Goal: Task Accomplishment & Management: Complete application form

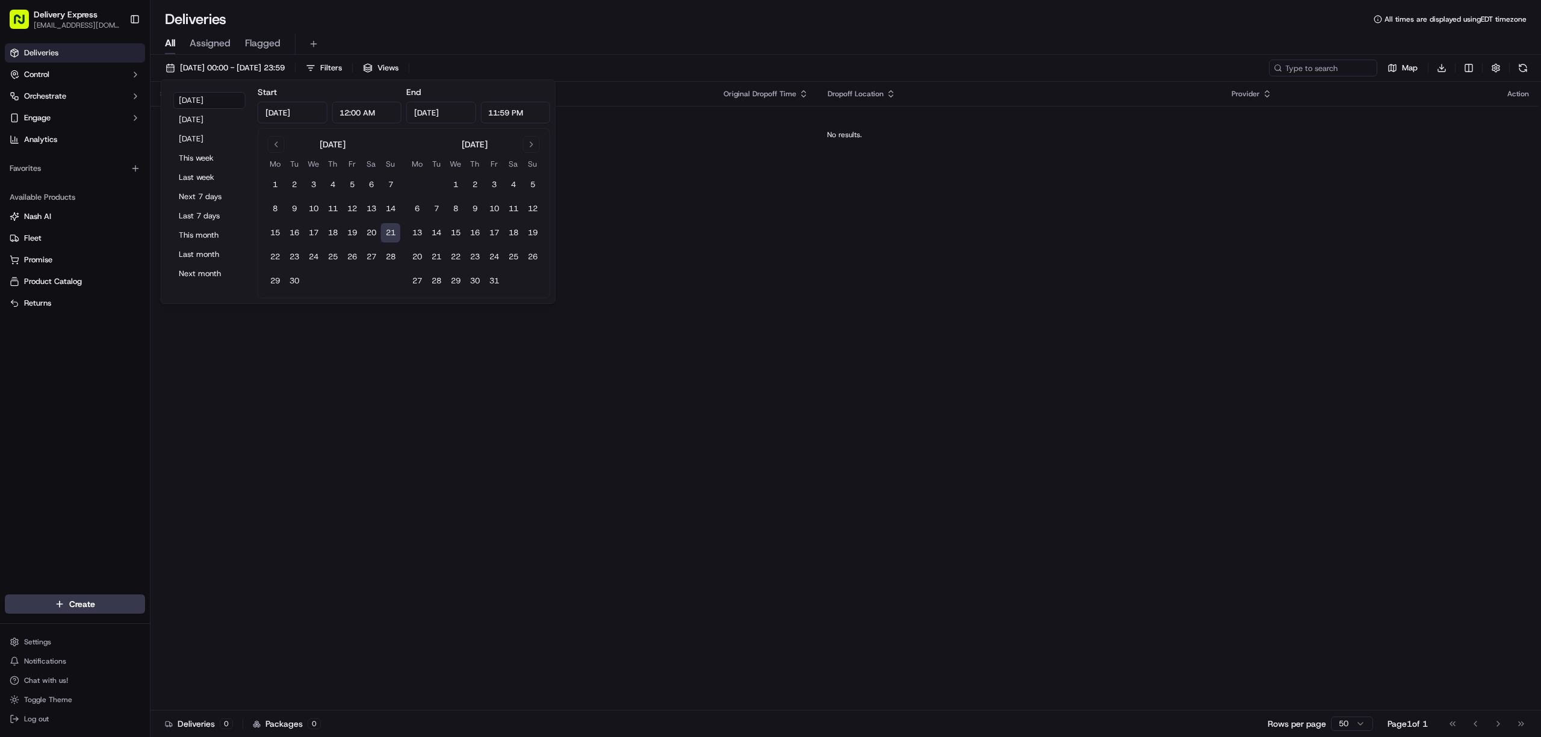
click at [193, 235] on button "This month" at bounding box center [209, 235] width 72 height 17
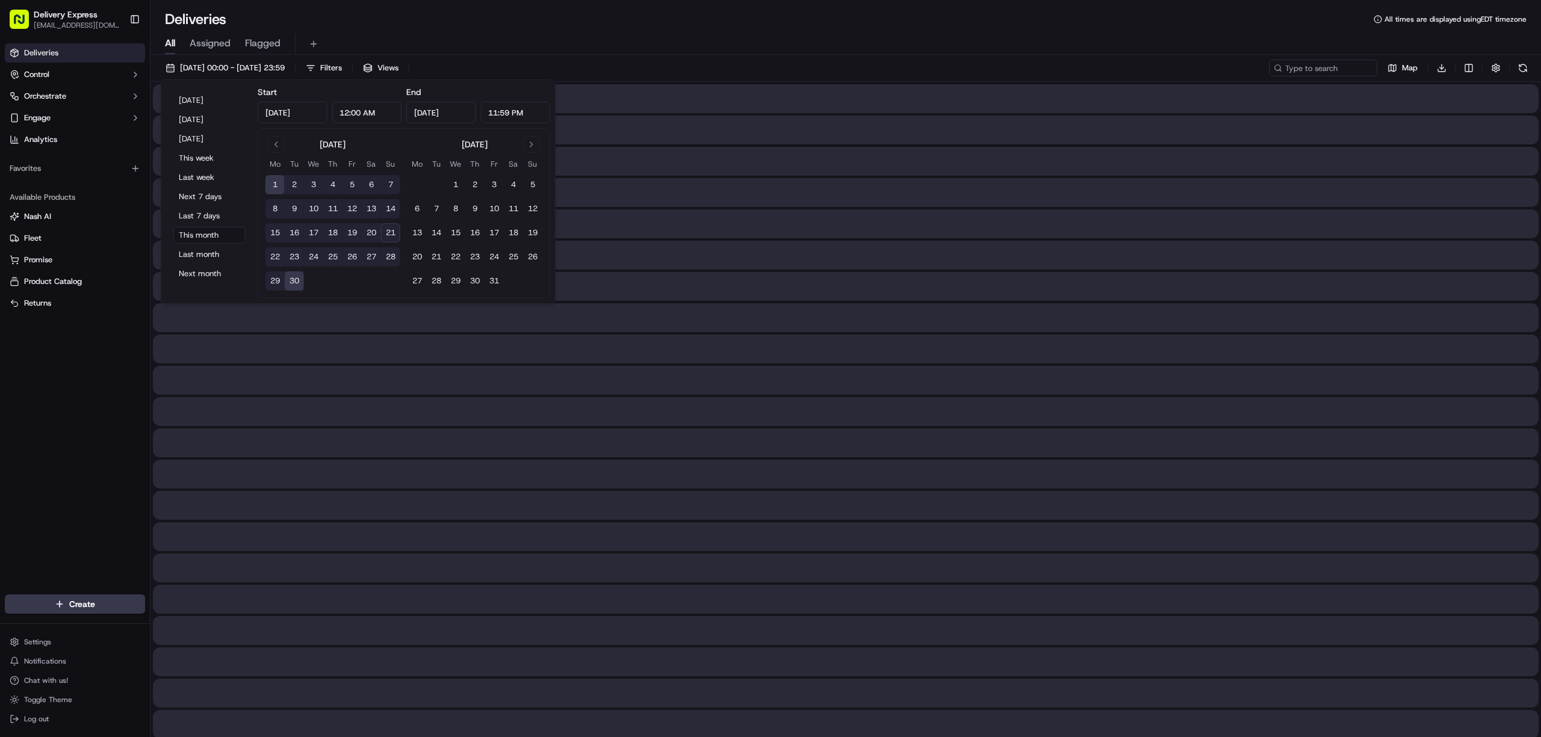
type input "Sep 1, 2025"
type input "Sep 30, 2025"
click at [857, 34] on div "All Assigned Flagged" at bounding box center [845, 44] width 1390 height 21
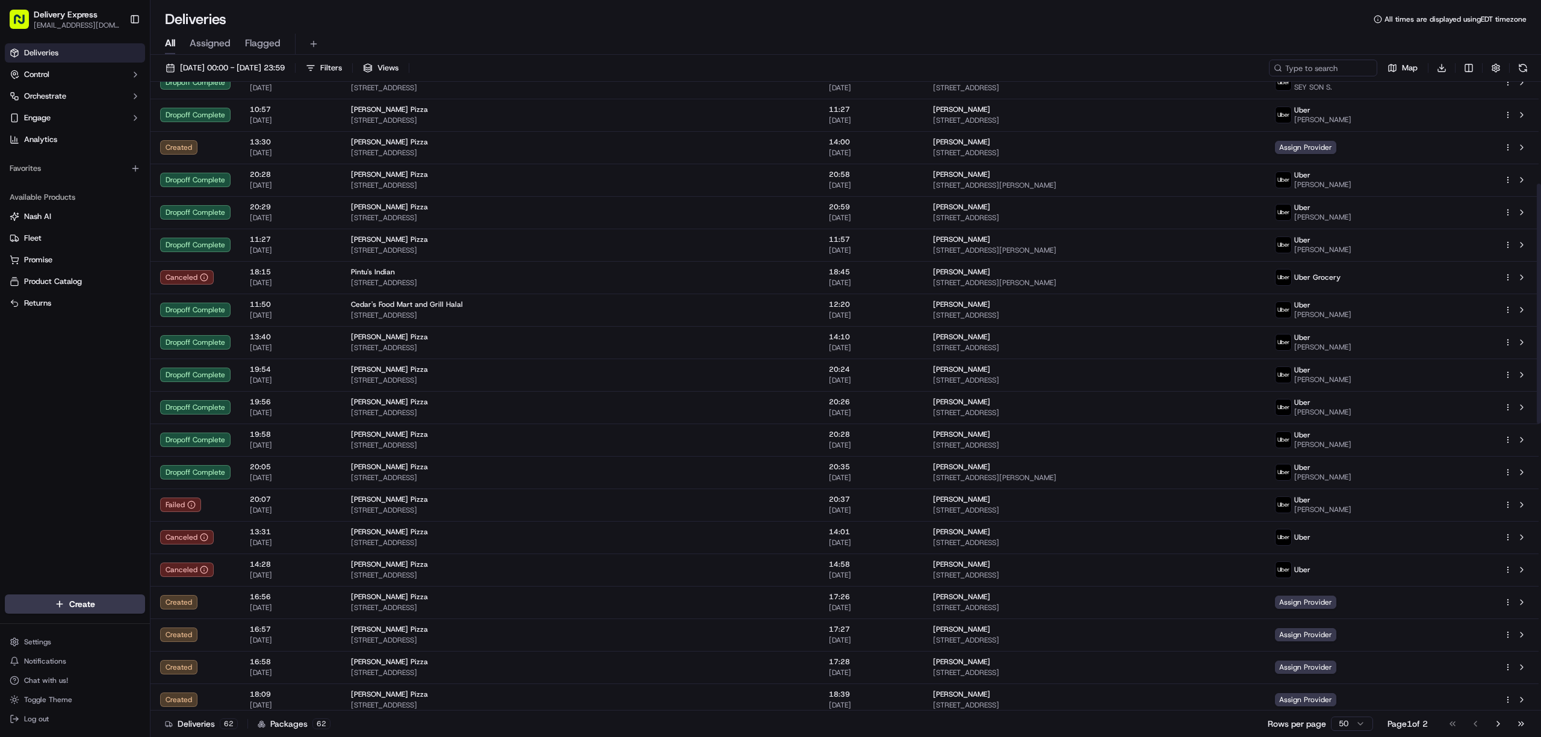
scroll to position [535, 0]
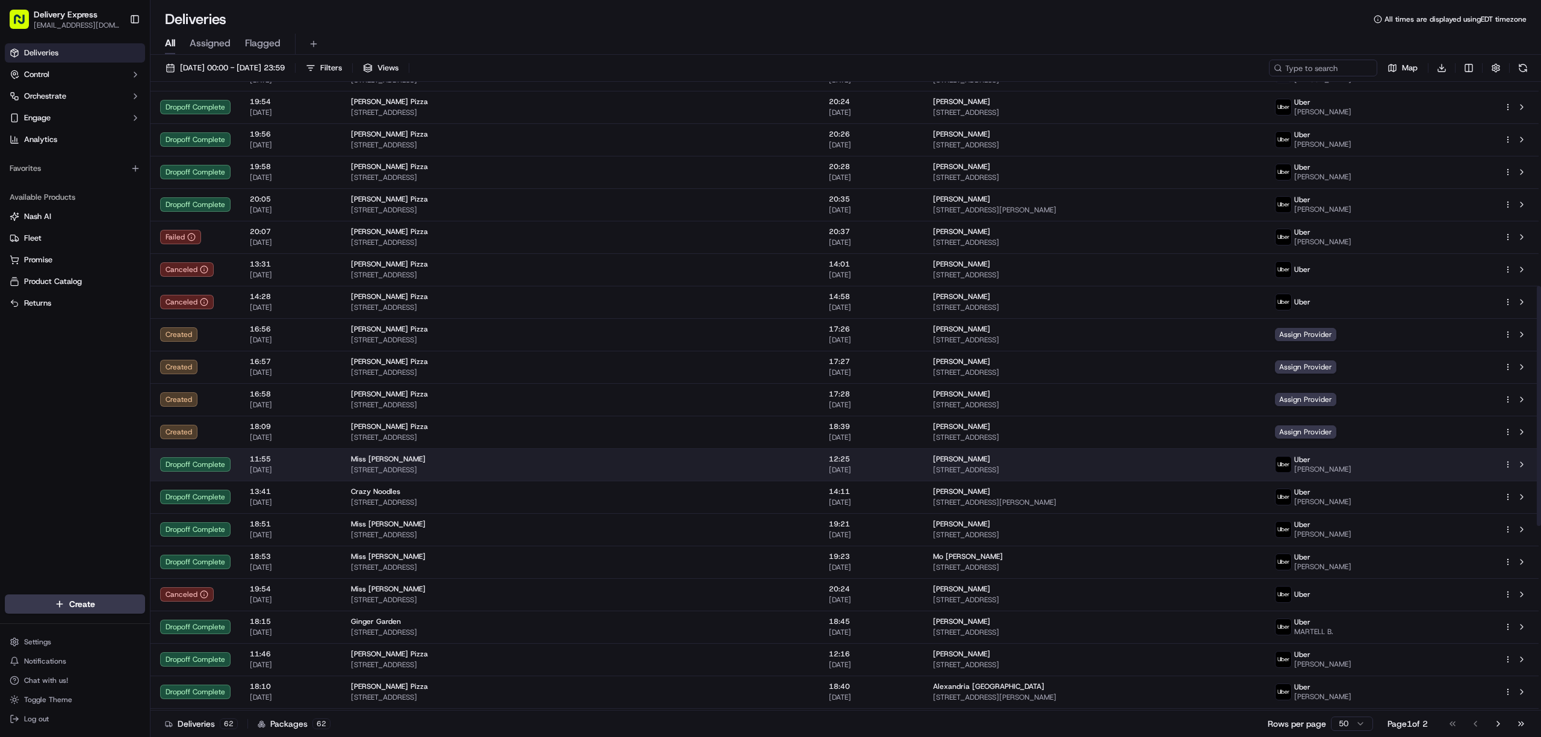
click at [1508, 460] on div at bounding box center [1515, 464] width 25 height 14
click at [1507, 460] on html "Delivery Express delex01108@yahoo.com Toggle Sidebar Deliveries Control Orchest…" at bounding box center [770, 368] width 1541 height 737
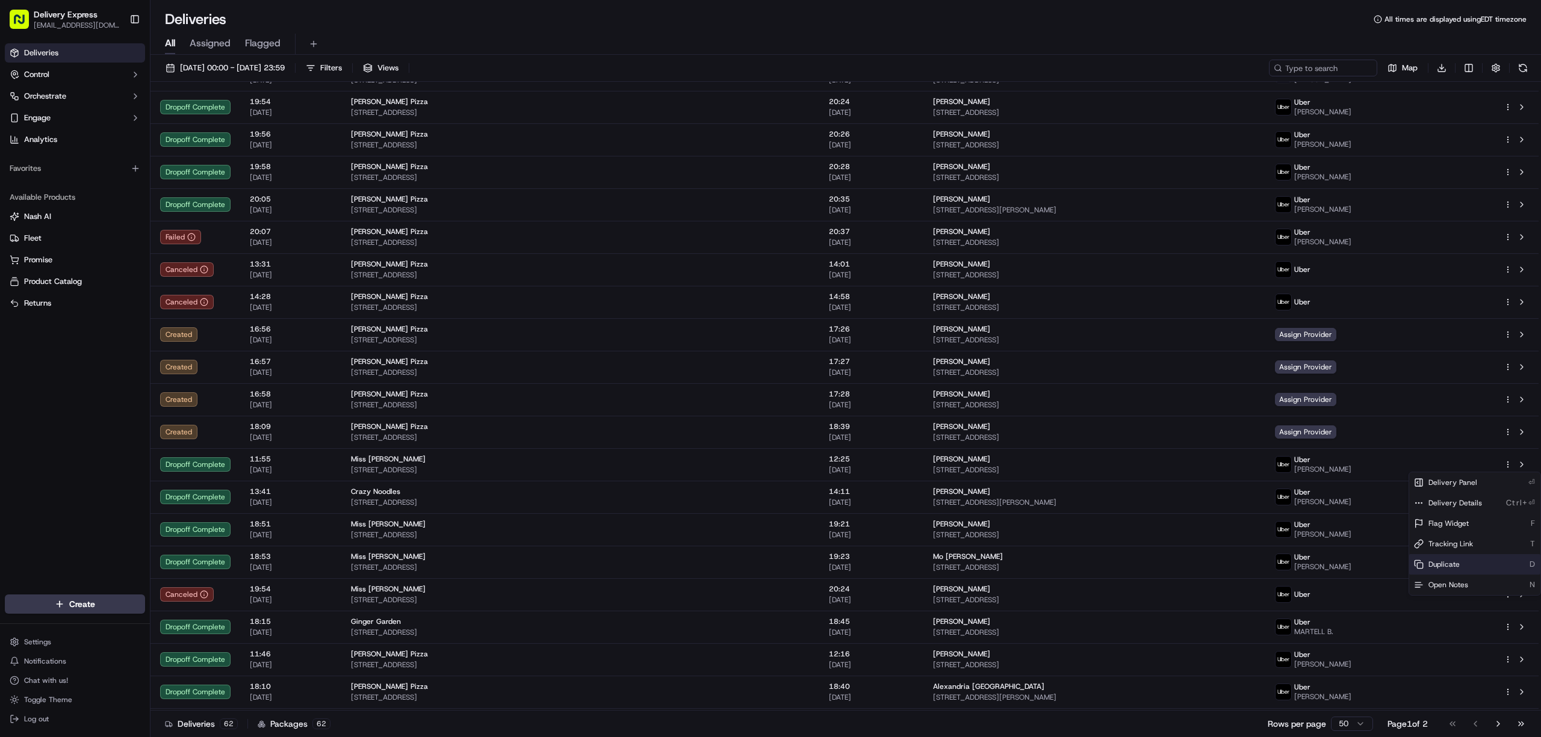
click at [1464, 560] on div "Duplicate D" at bounding box center [1474, 564] width 131 height 20
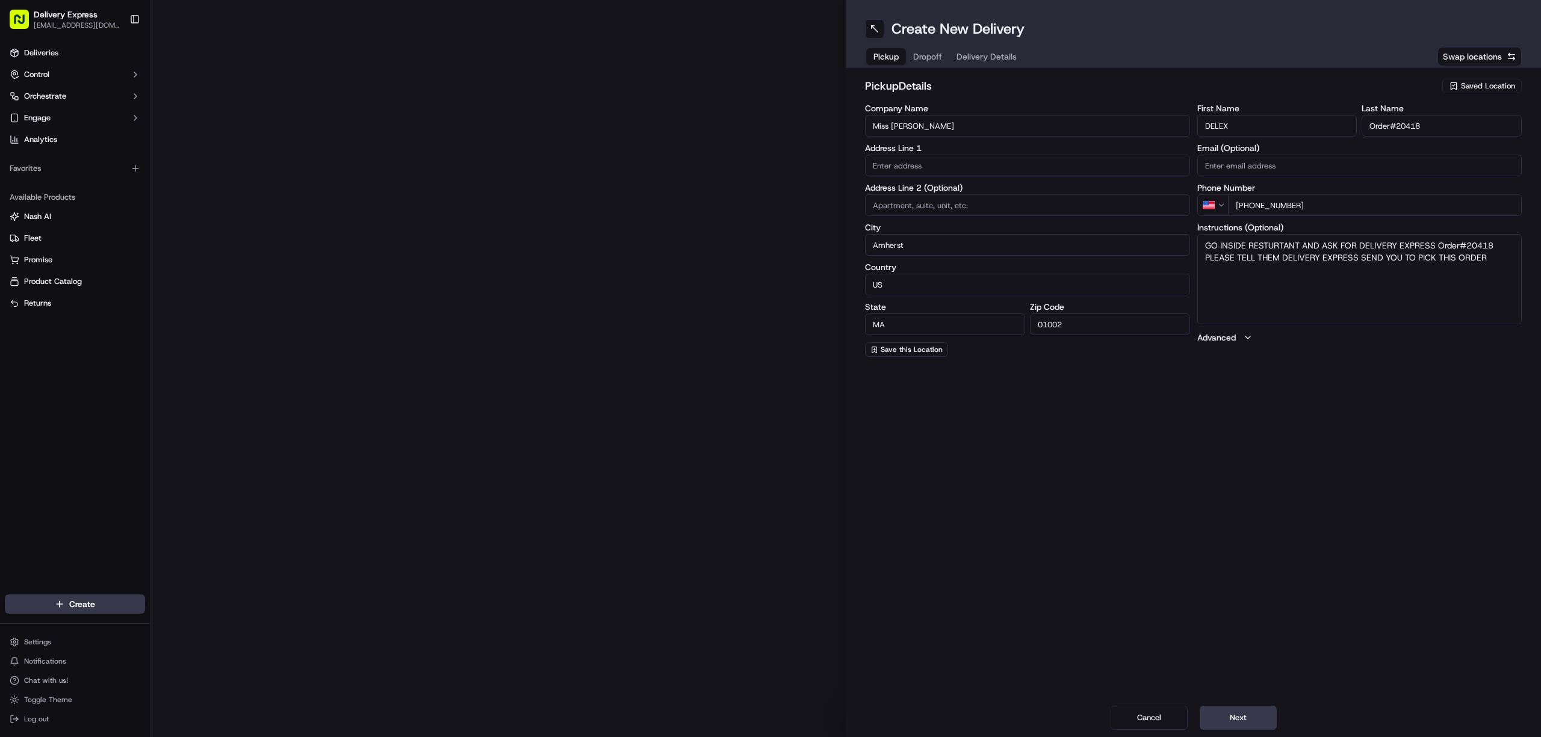
type input "[STREET_ADDRESS]"
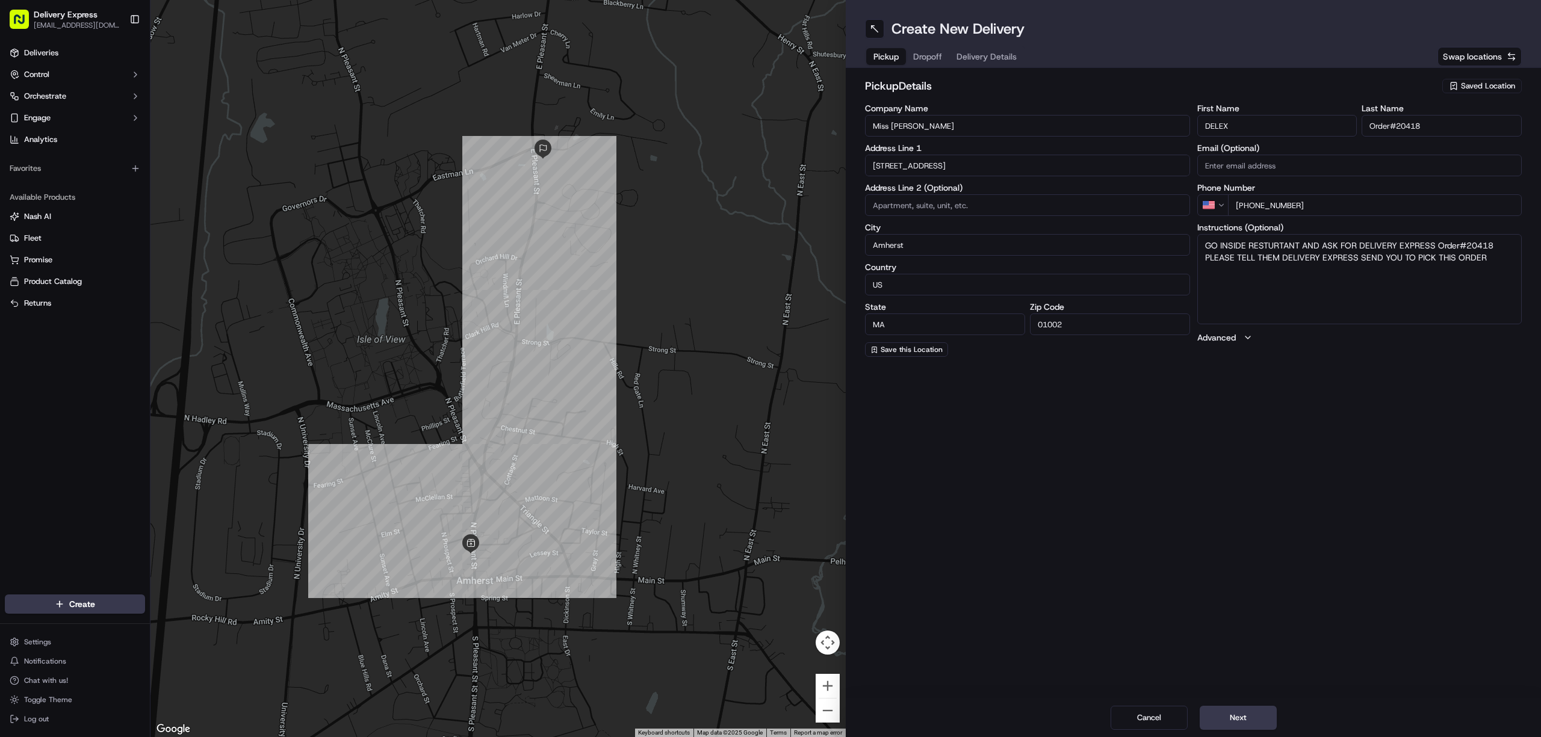
drag, startPoint x: 1397, startPoint y: 130, endPoint x: 1422, endPoint y: 130, distance: 24.7
click at [1422, 130] on input "Order#20418" at bounding box center [1441, 126] width 160 height 22
paste input "20501"
type input "Order#20501"
drag, startPoint x: 1465, startPoint y: 244, endPoint x: 1510, endPoint y: 246, distance: 45.2
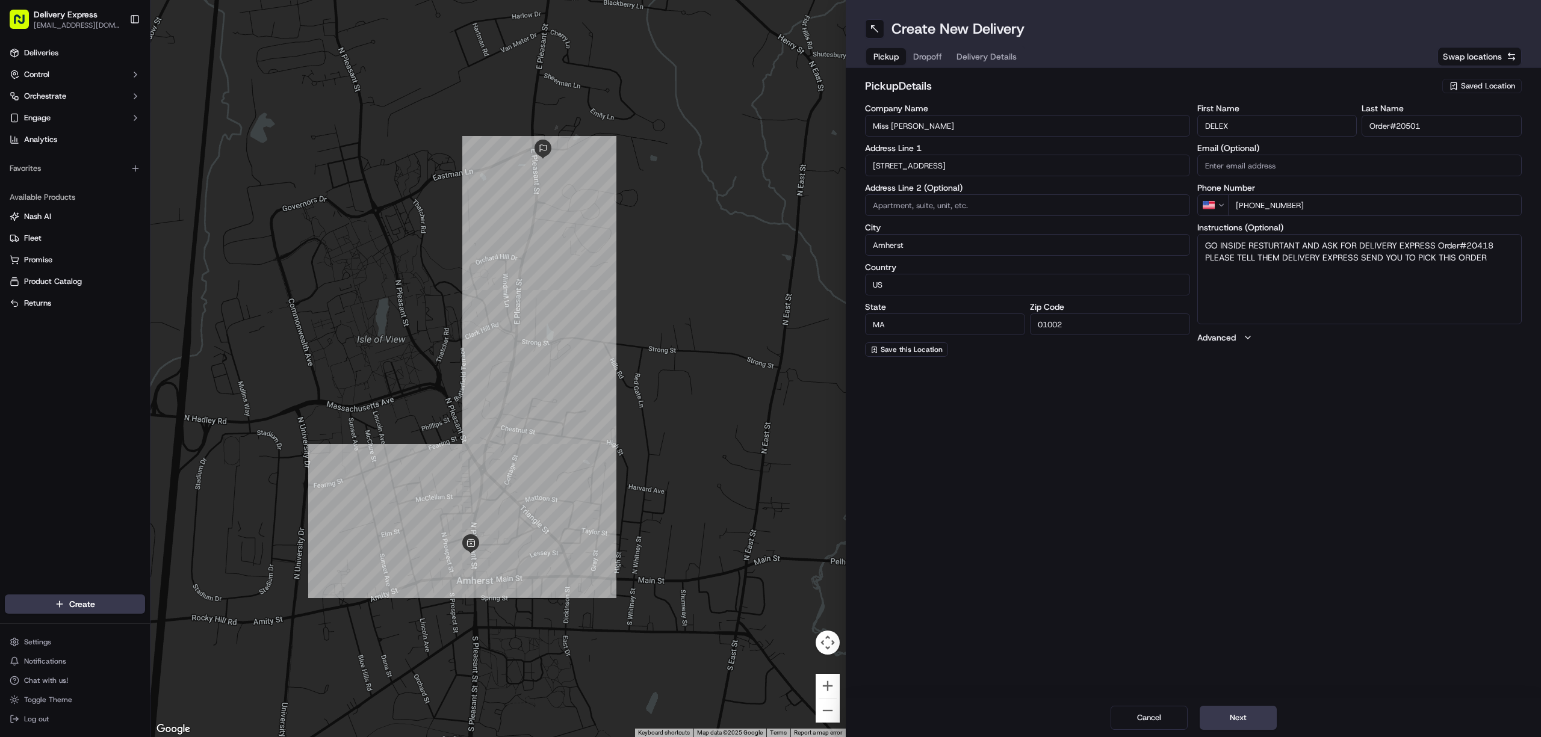
click at [1510, 246] on textarea "GO INSIDE RESTURTANT AND ASK FOR DELIVERY EXPRESS Order#20418 PLEASE TELL THEM …" at bounding box center [1359, 279] width 325 height 90
paste textarea "20501"
type textarea "GO INSIDE RESTURTANT AND ASK FOR DELIVERY EXPRESS Order#20501 PLEASE TELL THEM …"
click at [1428, 447] on div "Create New Delivery Pickup Dropoff Delivery Details Swap locations pickup Detai…" at bounding box center [1193, 368] width 695 height 737
click at [926, 51] on span "Dropoff" at bounding box center [927, 57] width 29 height 12
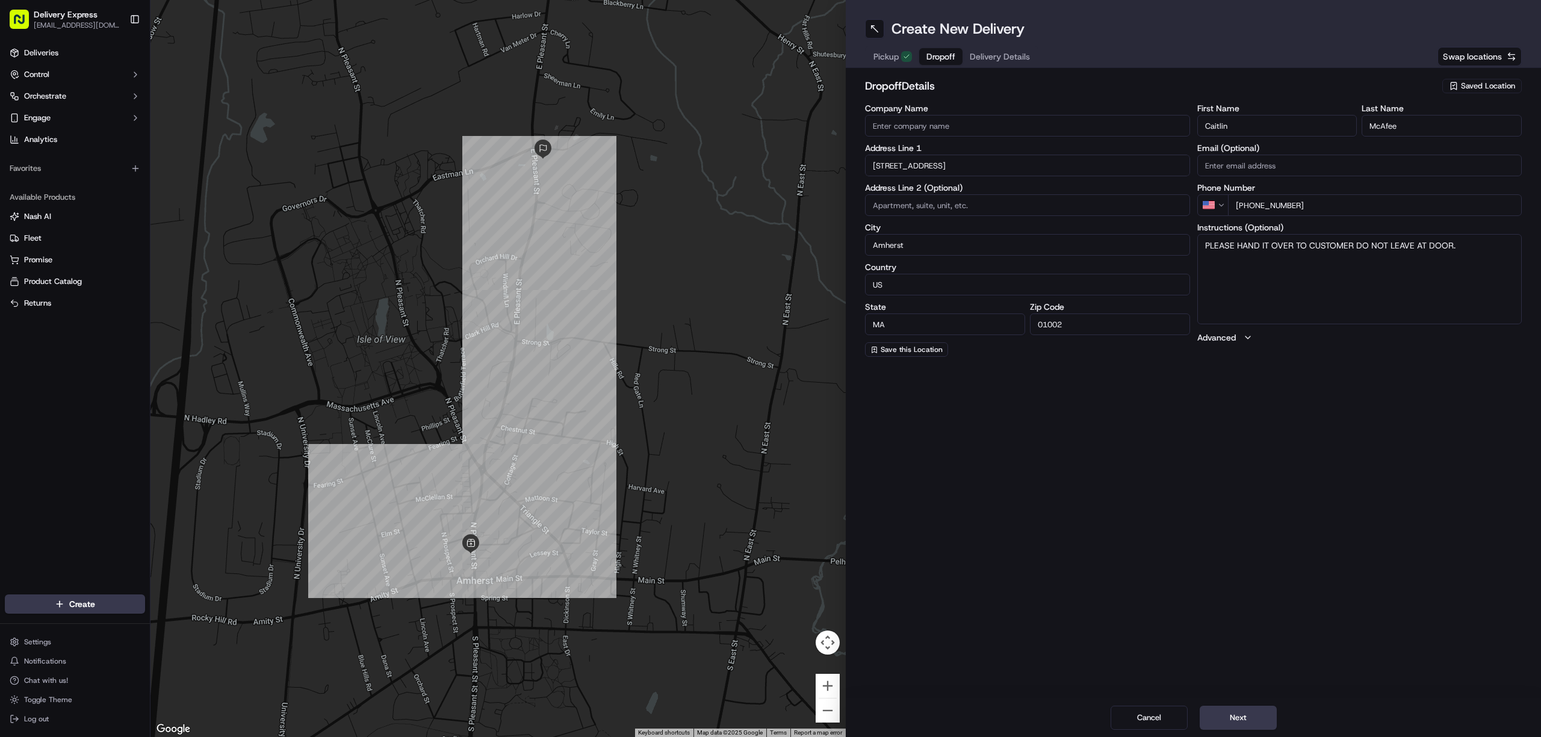
click at [1248, 135] on input "Caitlin" at bounding box center [1277, 126] width 160 height 22
click at [1416, 131] on input "McAfee" at bounding box center [1441, 126] width 160 height 22
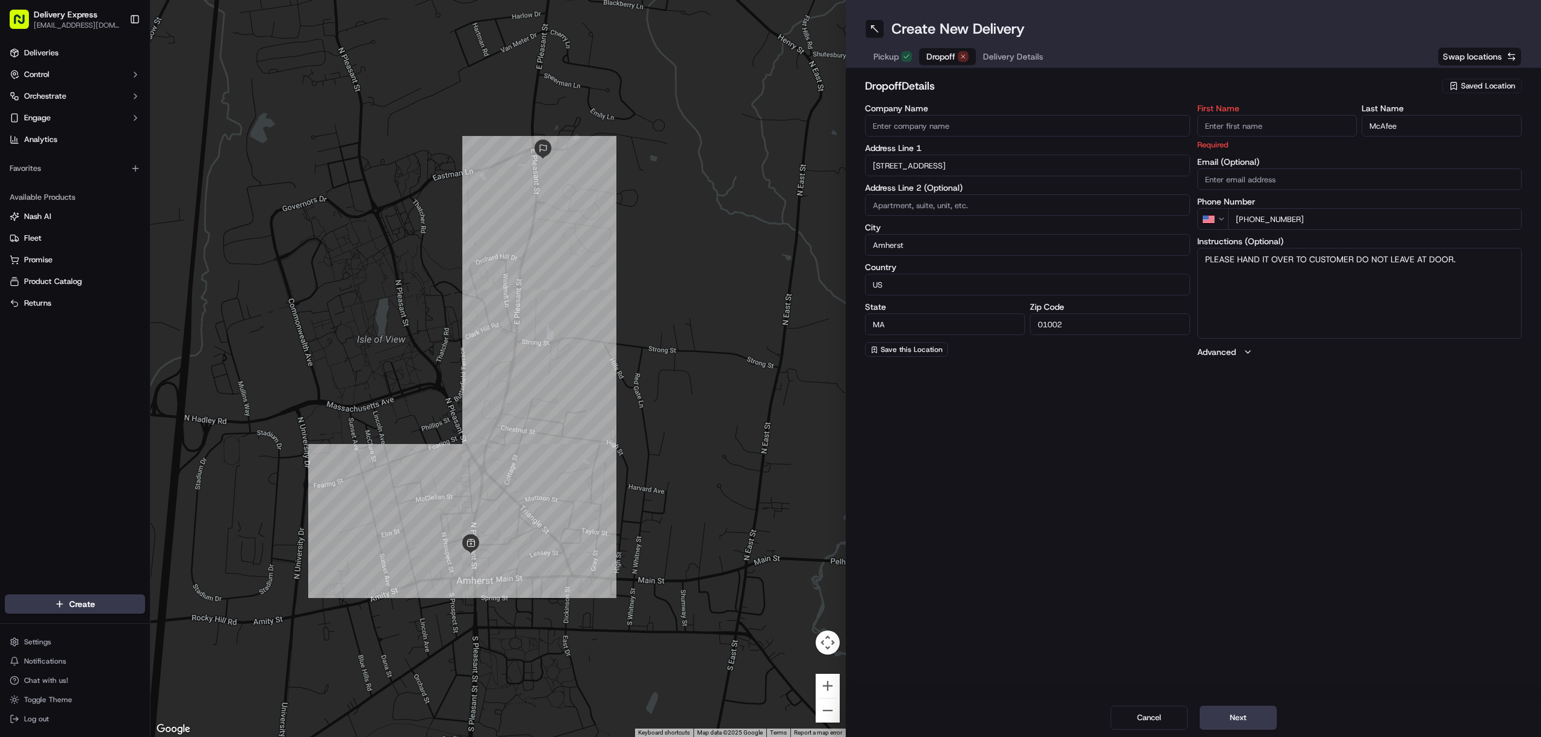
click at [1416, 131] on input "McAfee" at bounding box center [1441, 126] width 160 height 22
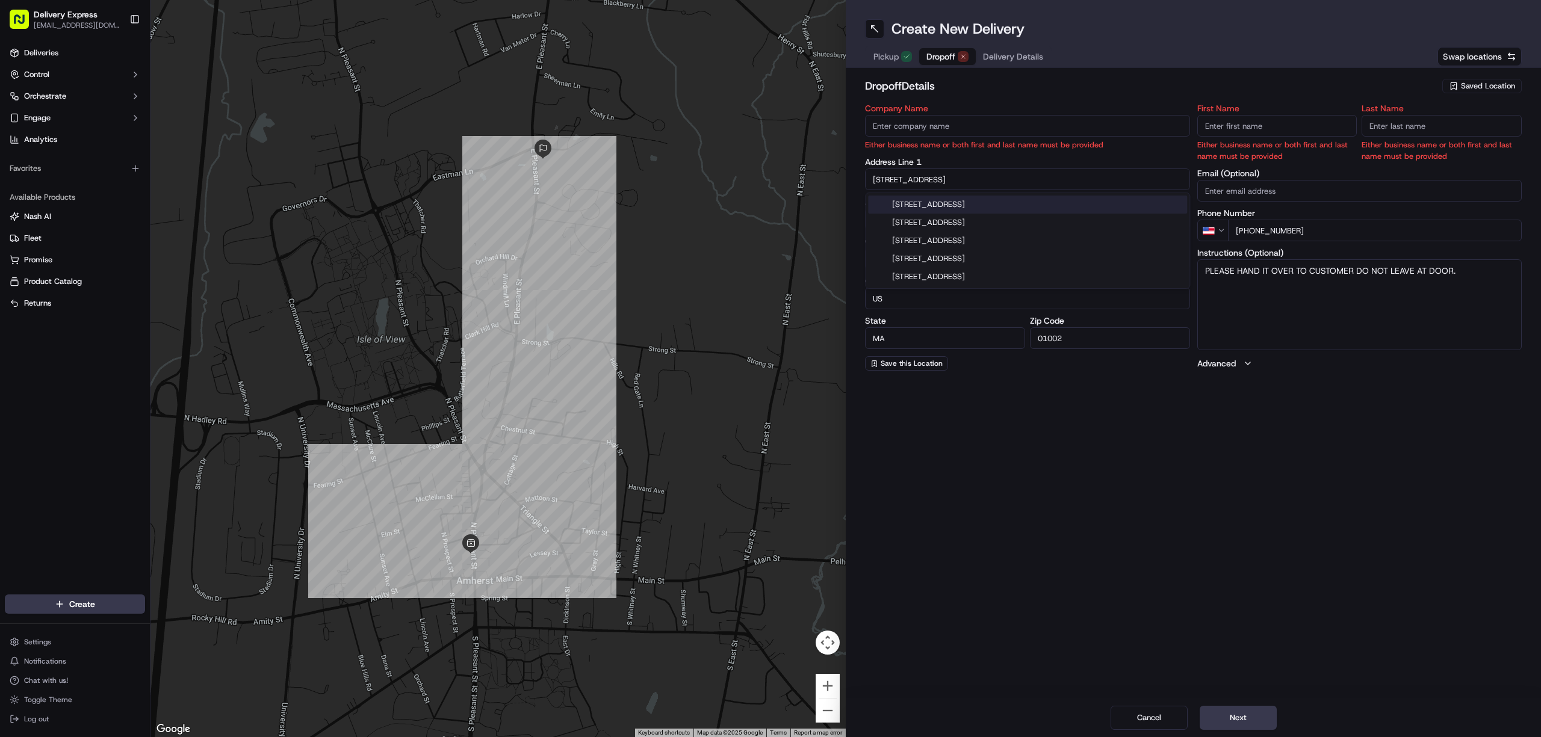
click at [915, 173] on input "585 E Pleasant St" at bounding box center [1027, 180] width 325 height 22
paste input "58 Eastman Ln, Apt Northb, Amherst, 01003"
click at [942, 206] on div "North Apartment B, Eastman Lane, Amherst, MA" at bounding box center [1027, 210] width 319 height 29
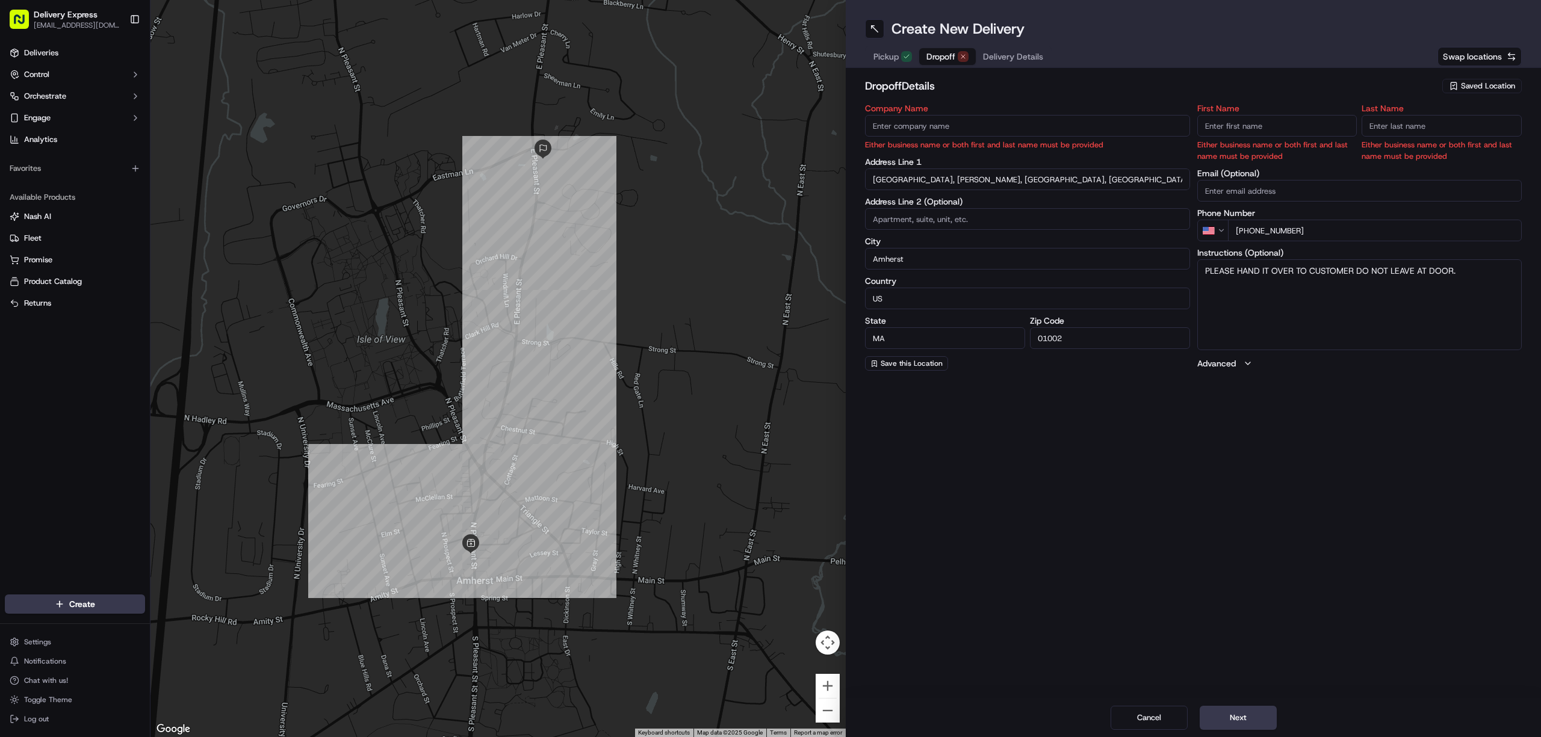
type input "[GEOGRAPHIC_DATA], [GEOGRAPHIC_DATA], [STREET_ADDRESS][PERSON_NAME]"
type input "United States"
type input "01003"
type input "58 Eastman Lane"
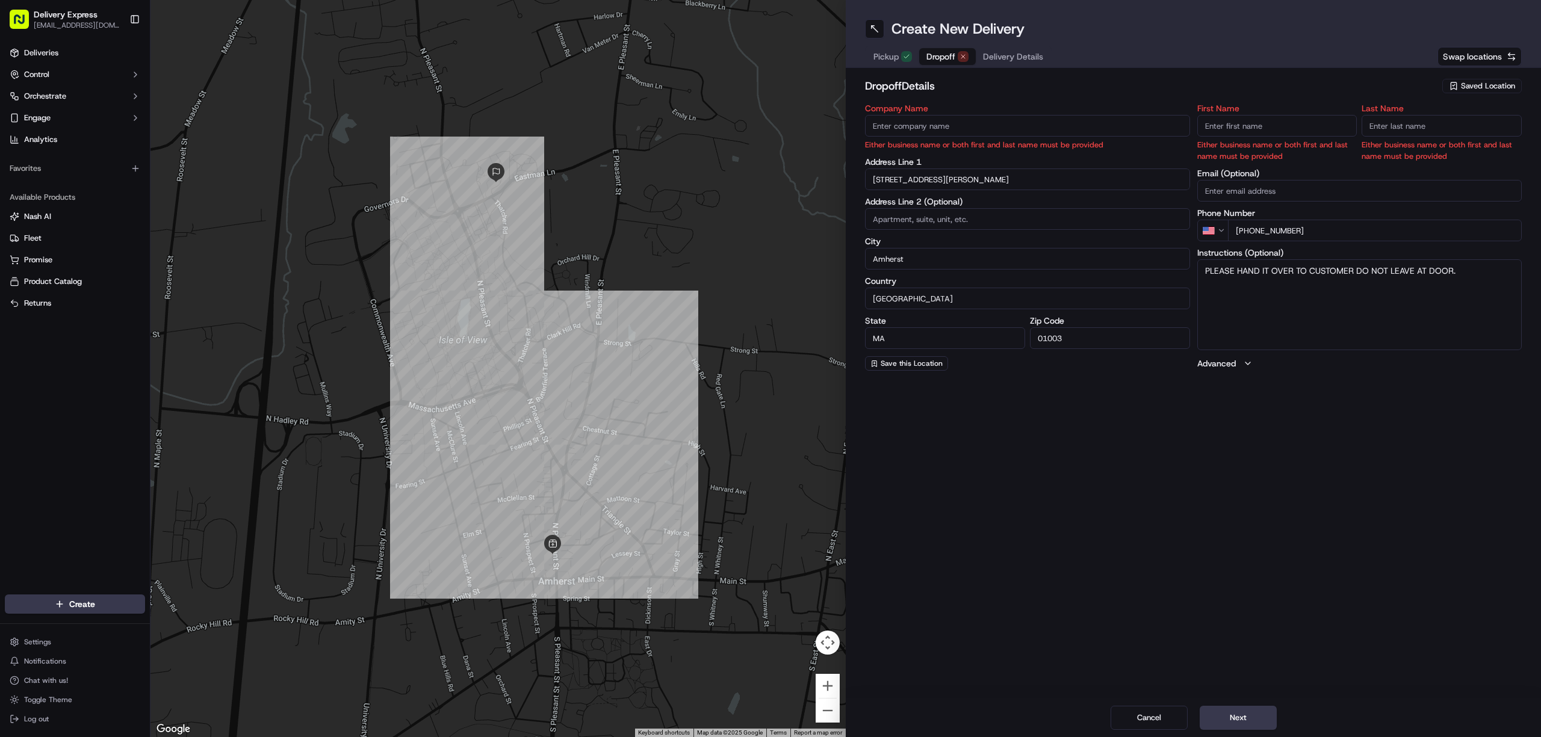
click at [1228, 120] on input "First Name" at bounding box center [1277, 126] width 160 height 22
click at [1231, 125] on input "First Name" at bounding box center [1277, 126] width 160 height 22
paste input "[PERSON_NAME]"
drag, startPoint x: 1227, startPoint y: 131, endPoint x: 1290, endPoint y: 131, distance: 63.8
click at [1290, 131] on input "Ipsita" at bounding box center [1277, 126] width 160 height 22
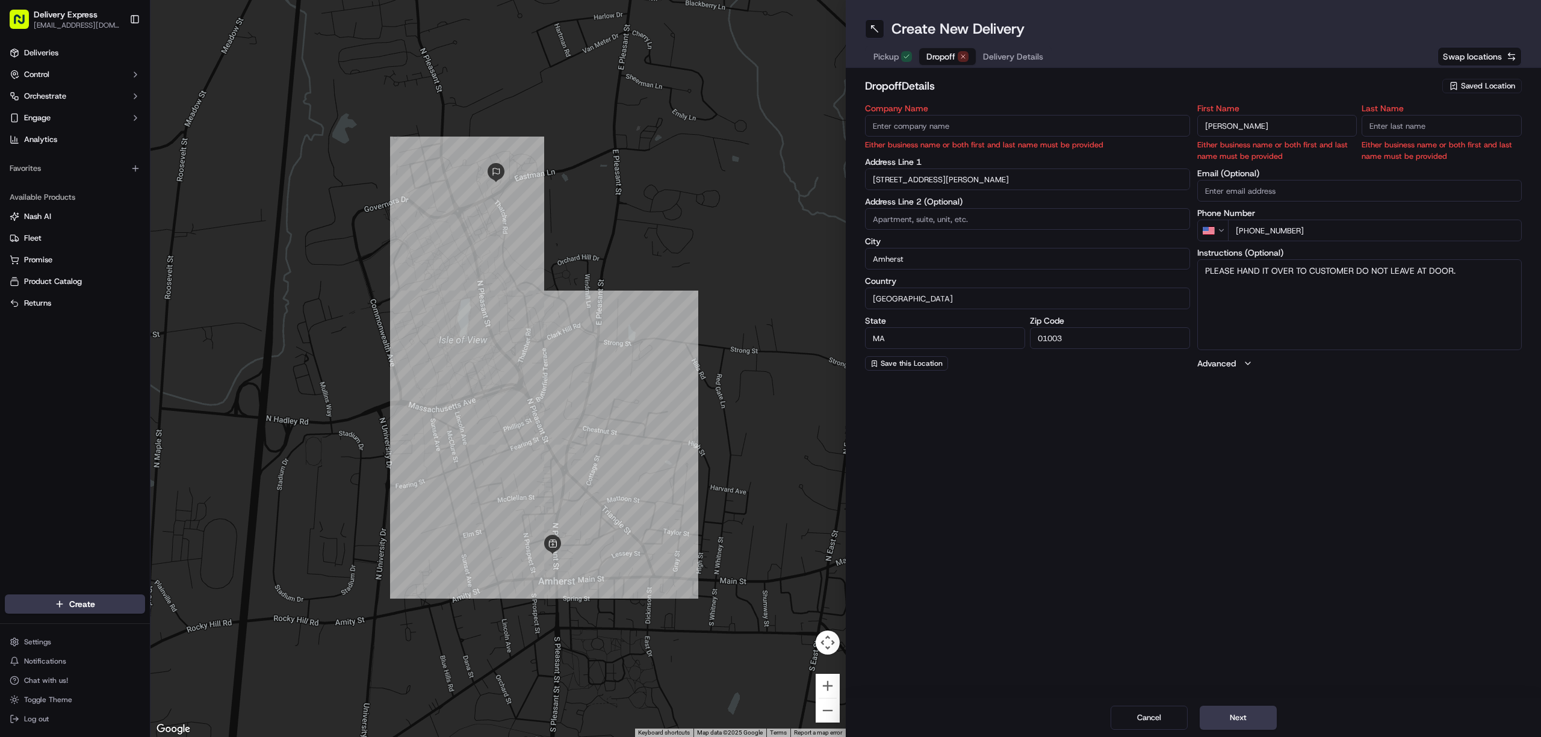
type input "Ipsita"
click at [1399, 123] on input "Last Name" at bounding box center [1441, 126] width 160 height 22
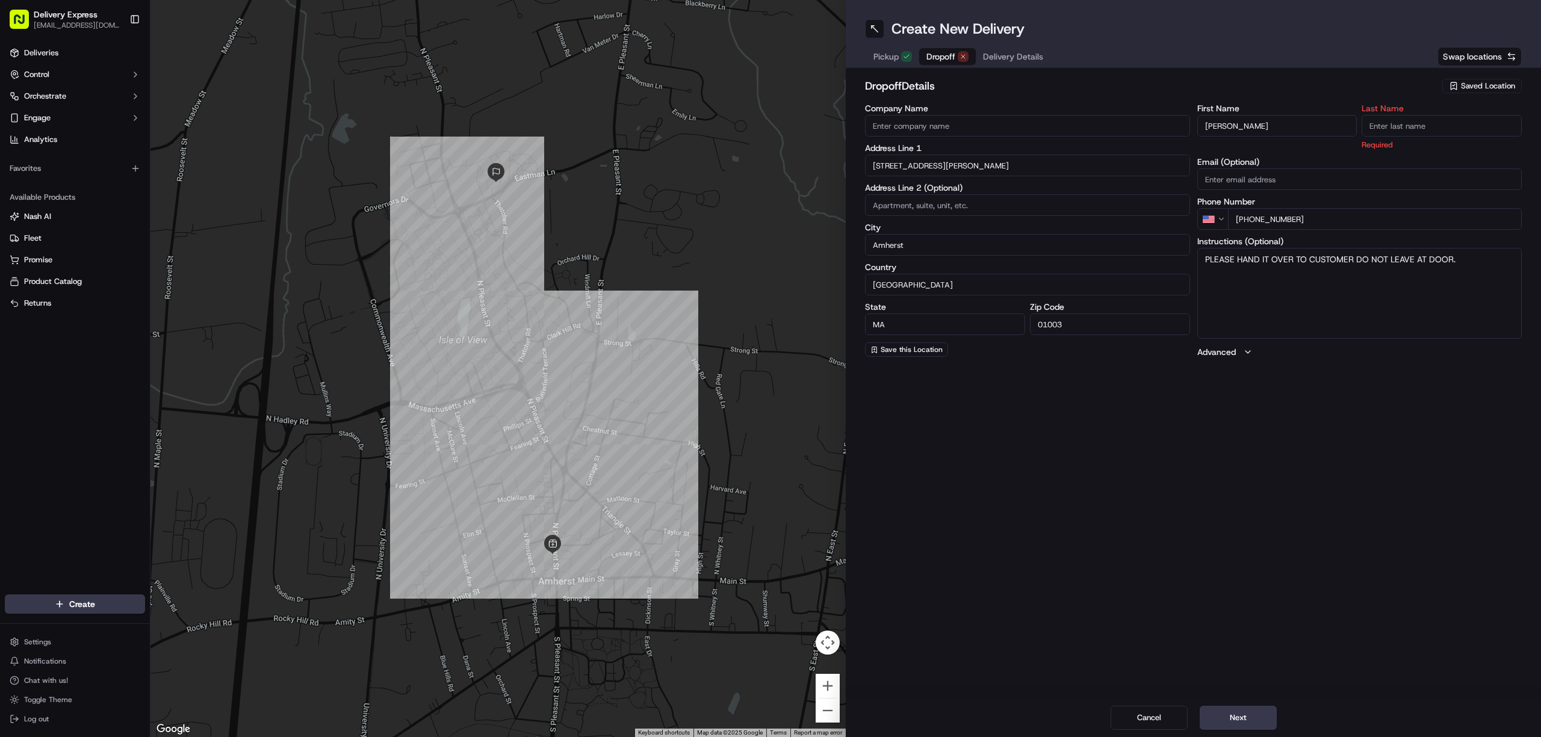
paste input "Bhattacharjee"
type input "Bhattacharjee"
click at [1298, 410] on div "Create New Delivery Pickup Dropoff Delivery Details Swap locations dropoff Deta…" at bounding box center [1193, 368] width 695 height 737
click at [995, 54] on span "Delivery Details" at bounding box center [1000, 57] width 60 height 12
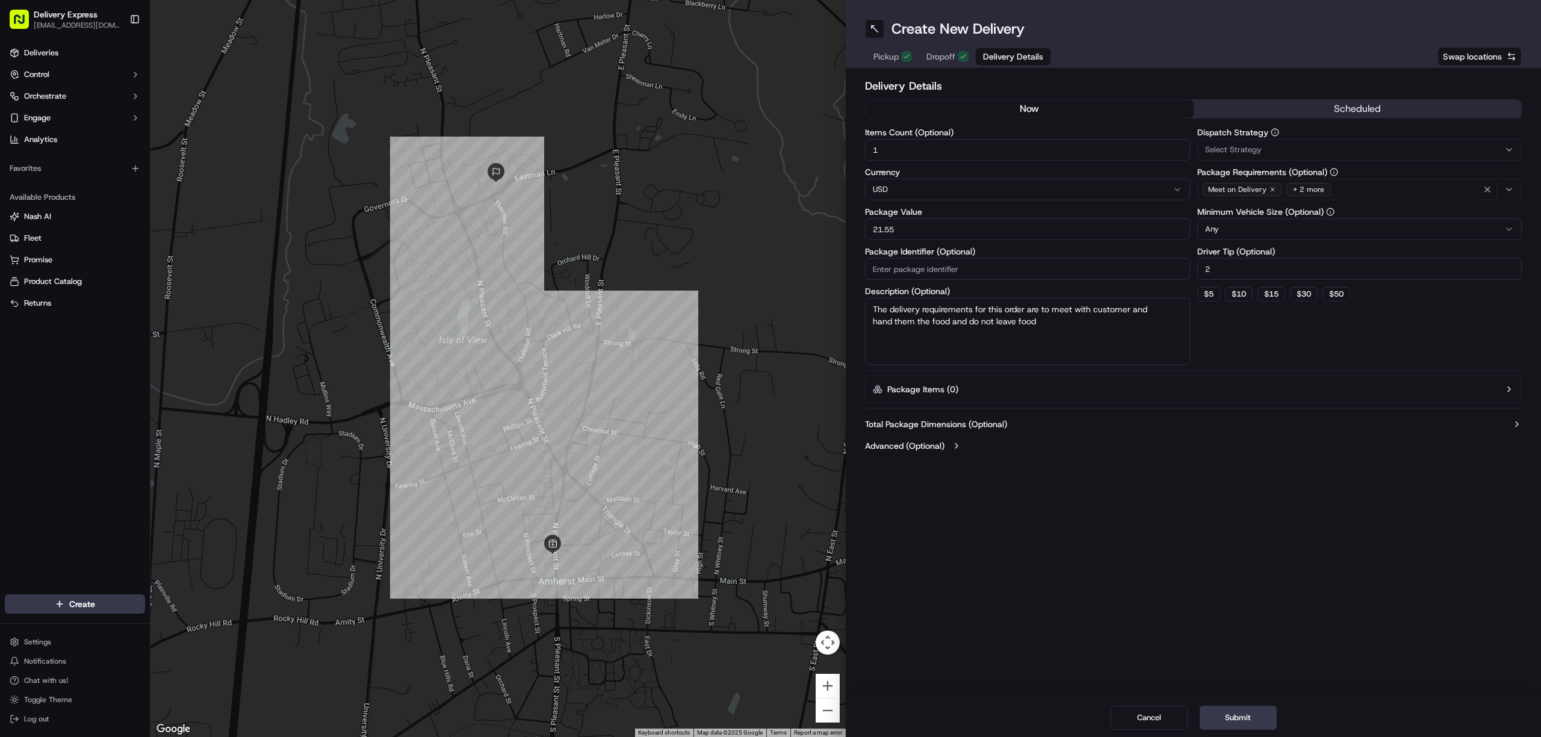
click at [914, 229] on input "21.55" at bounding box center [1027, 229] width 325 height 22
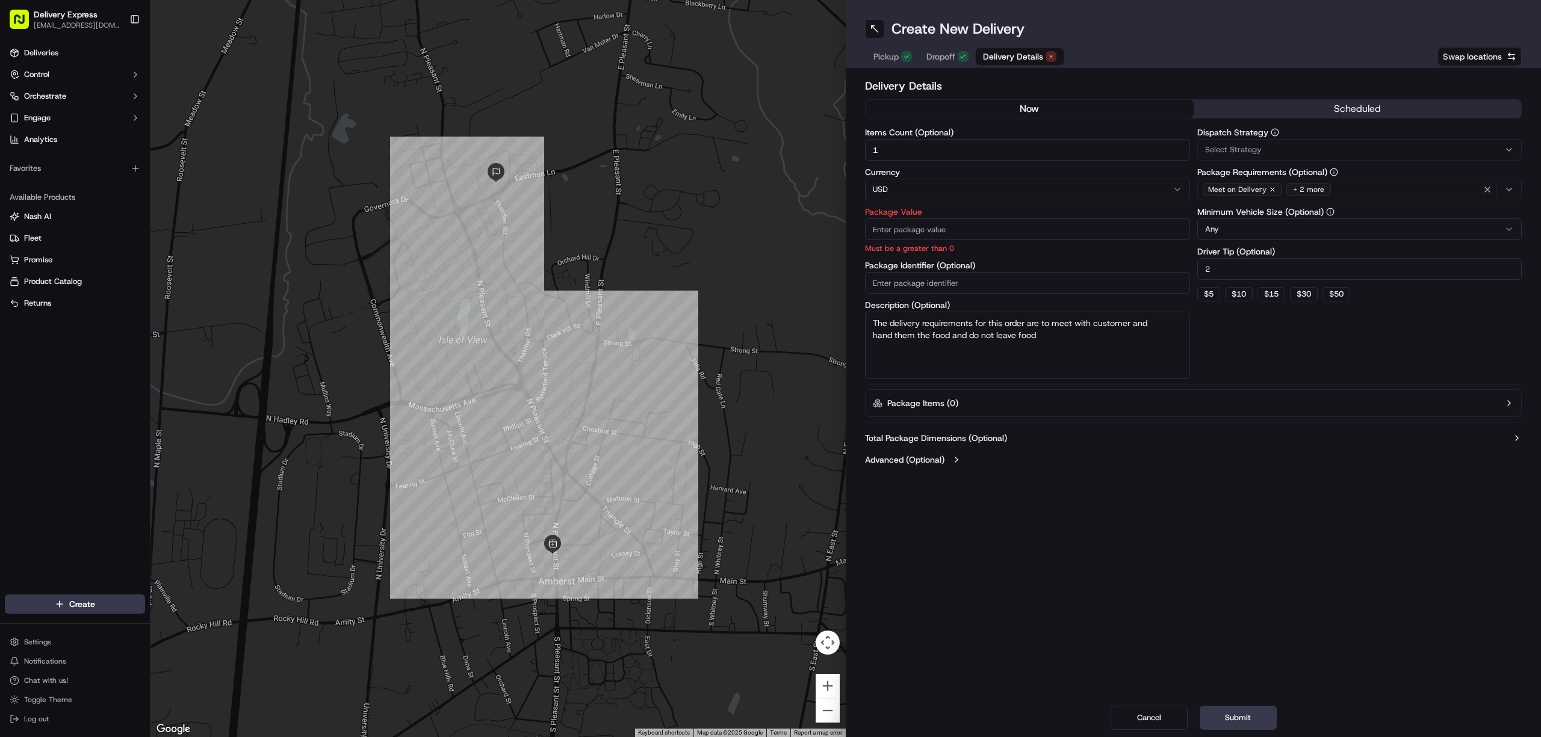
click at [933, 227] on input "Package Value" at bounding box center [1027, 229] width 325 height 22
paste input "21.55"
type input "21.55"
click at [1219, 718] on button "Submit" at bounding box center [1237, 718] width 77 height 24
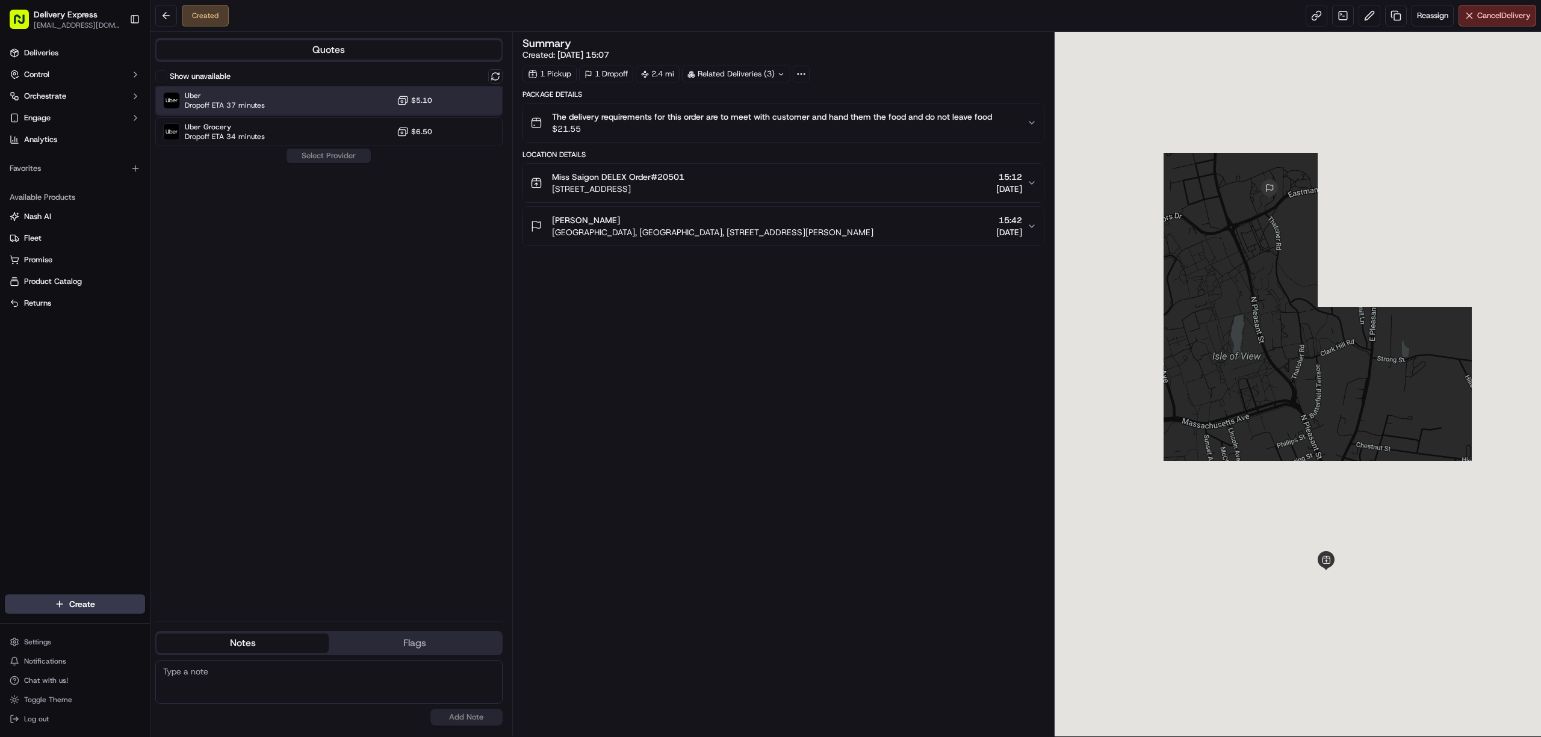
click at [328, 89] on div "Uber Dropoff ETA 37 minutes $5.10" at bounding box center [328, 100] width 347 height 29
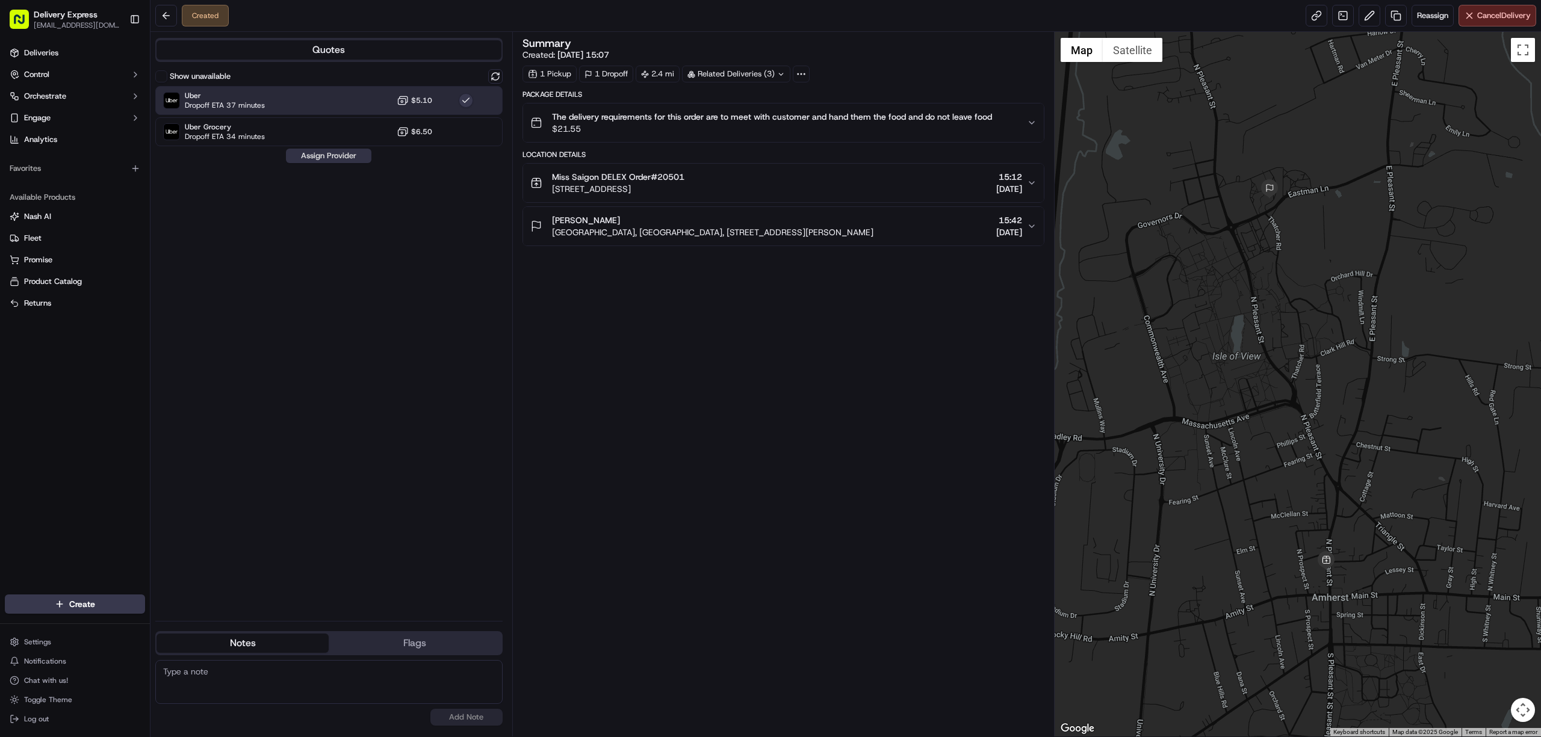
click at [319, 152] on button "Assign Provider" at bounding box center [328, 156] width 85 height 14
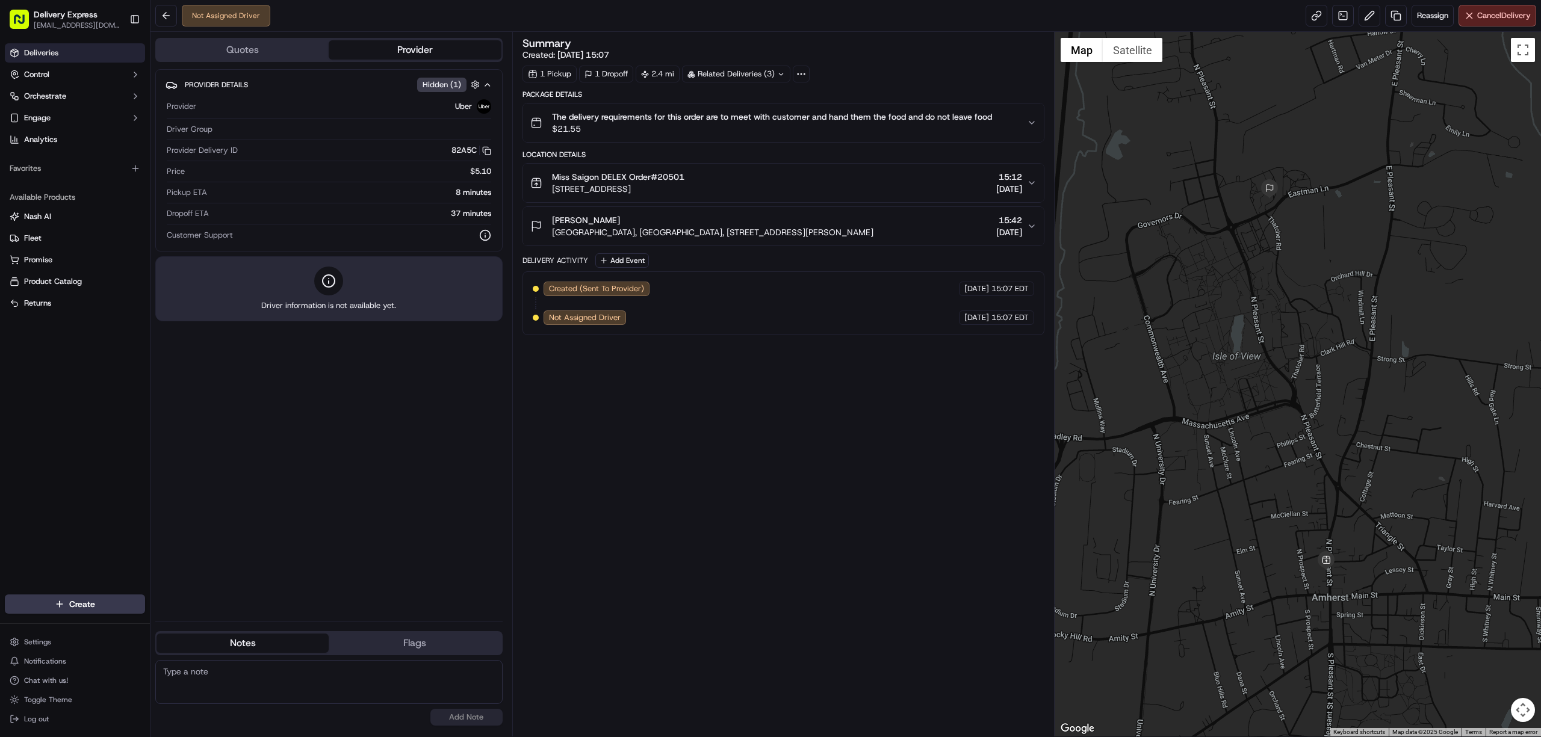
click at [42, 46] on link "Deliveries" at bounding box center [75, 52] width 140 height 19
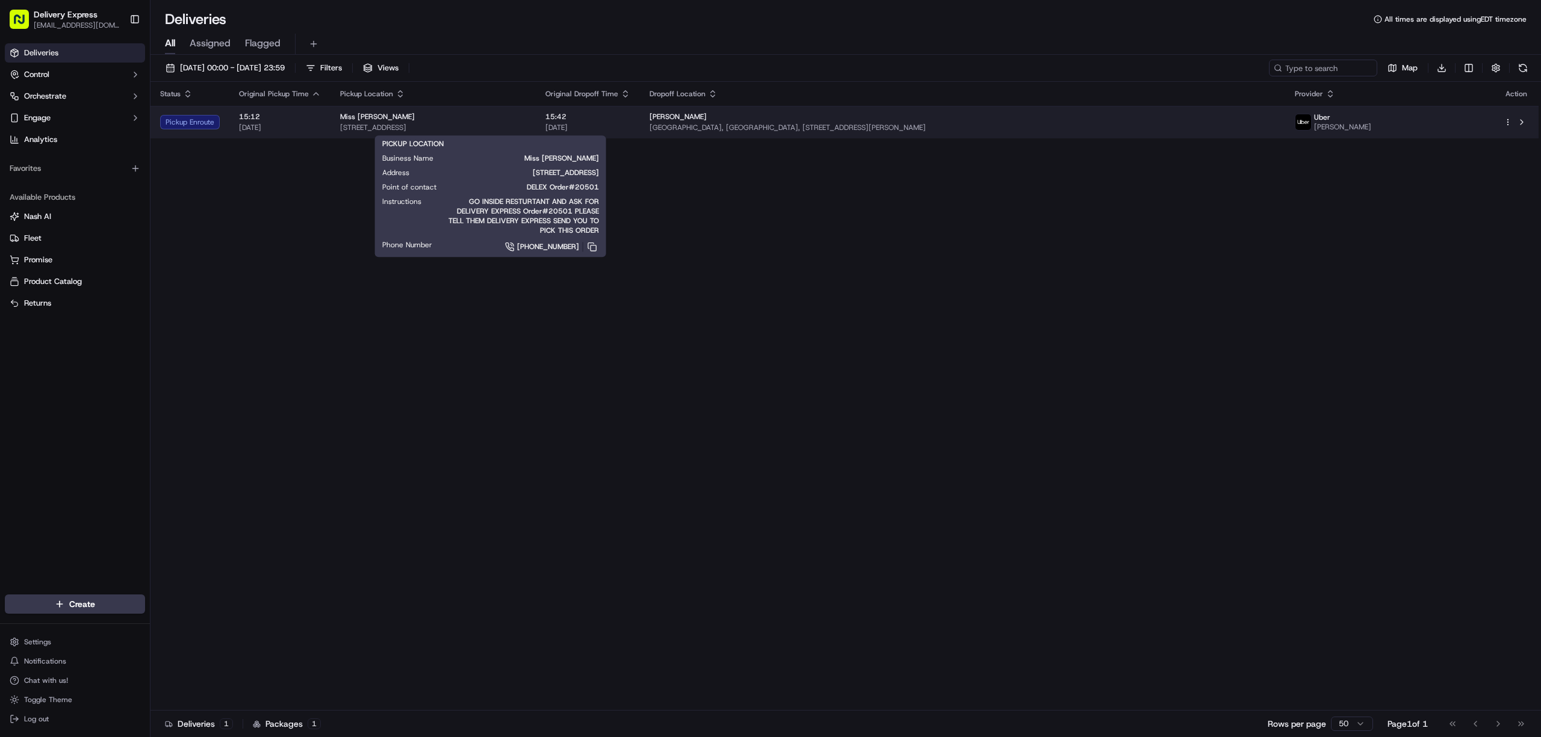
click at [526, 120] on div "Miss [PERSON_NAME]" at bounding box center [433, 117] width 186 height 10
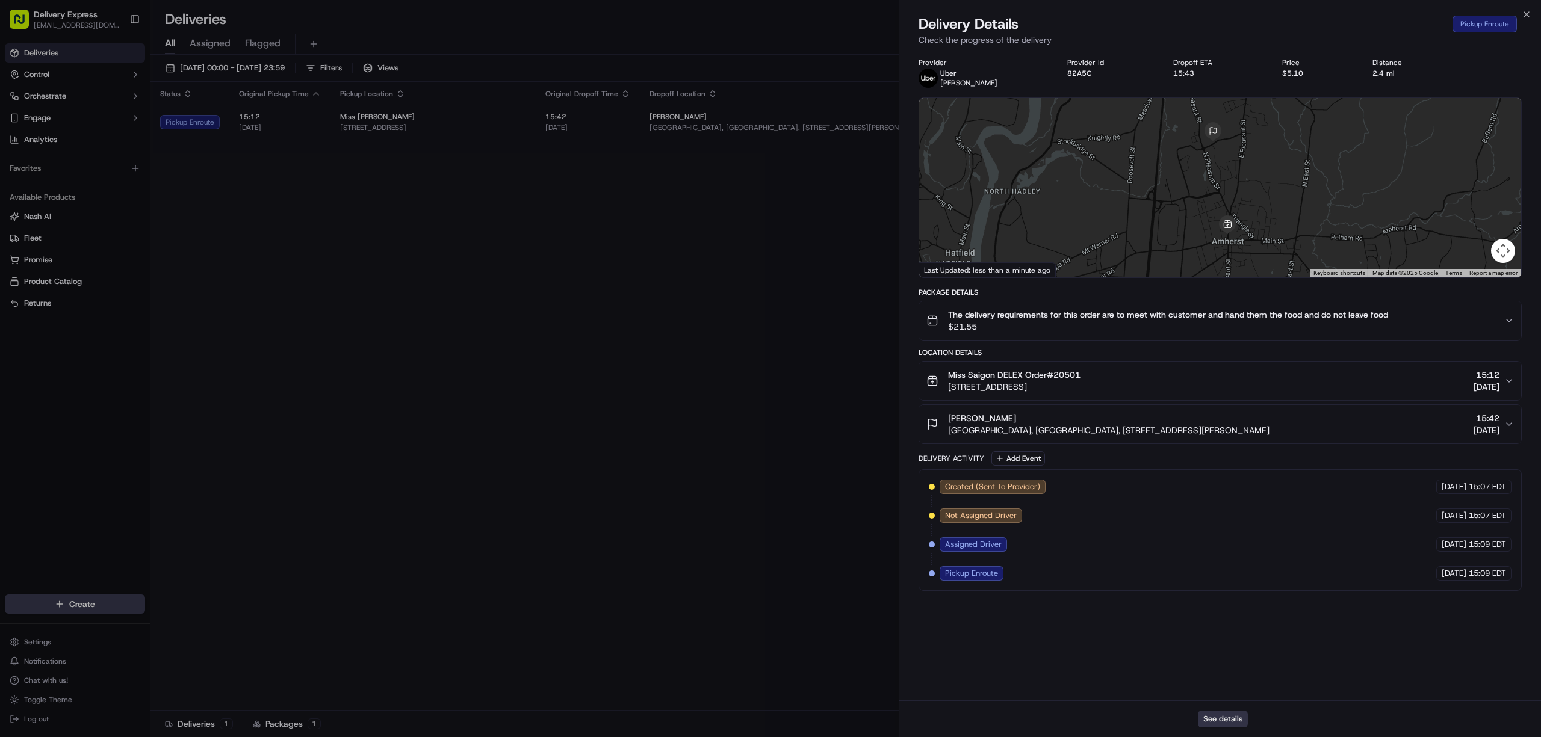
click at [1214, 723] on button "See details" at bounding box center [1223, 719] width 50 height 17
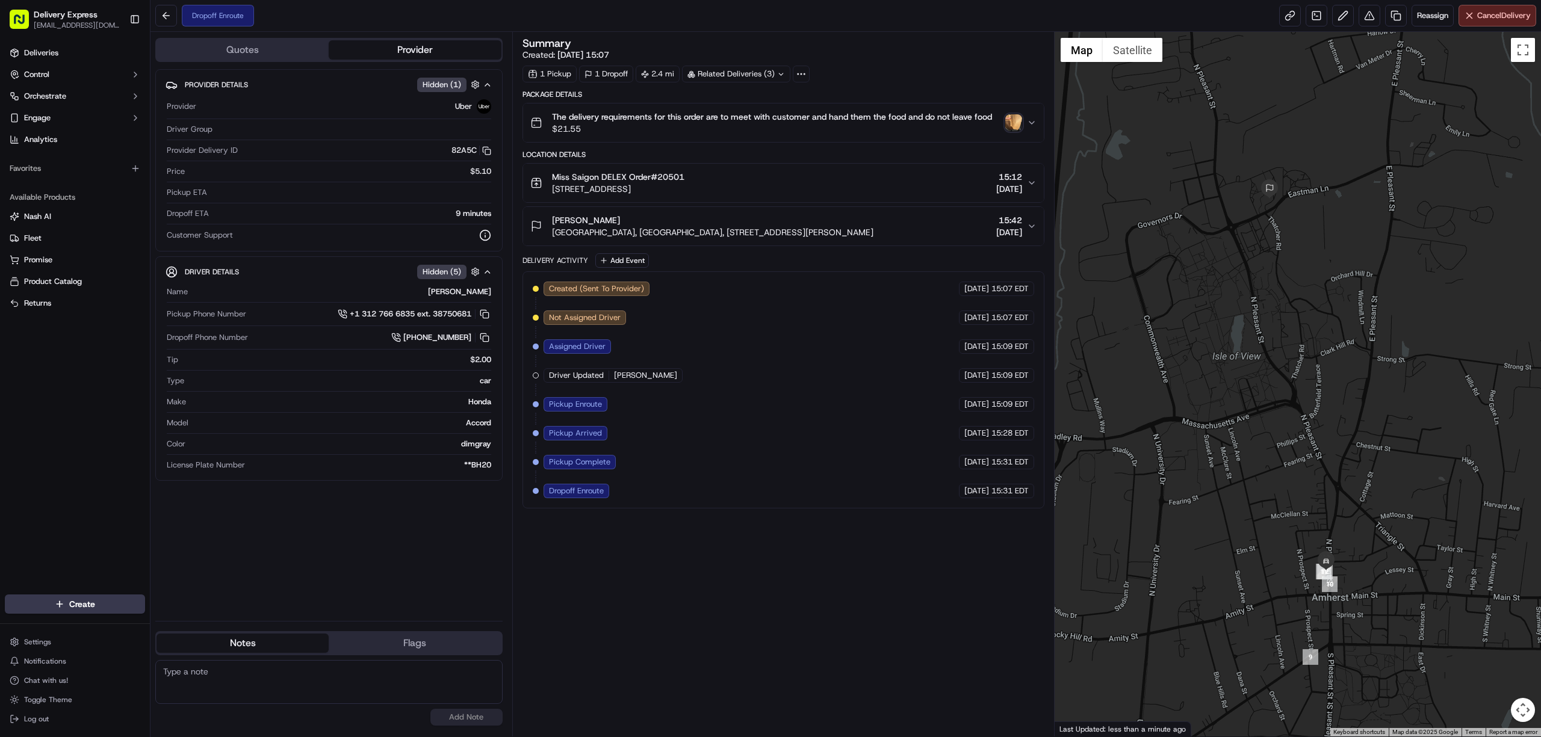
click at [1009, 120] on img "button" at bounding box center [1013, 122] width 17 height 17
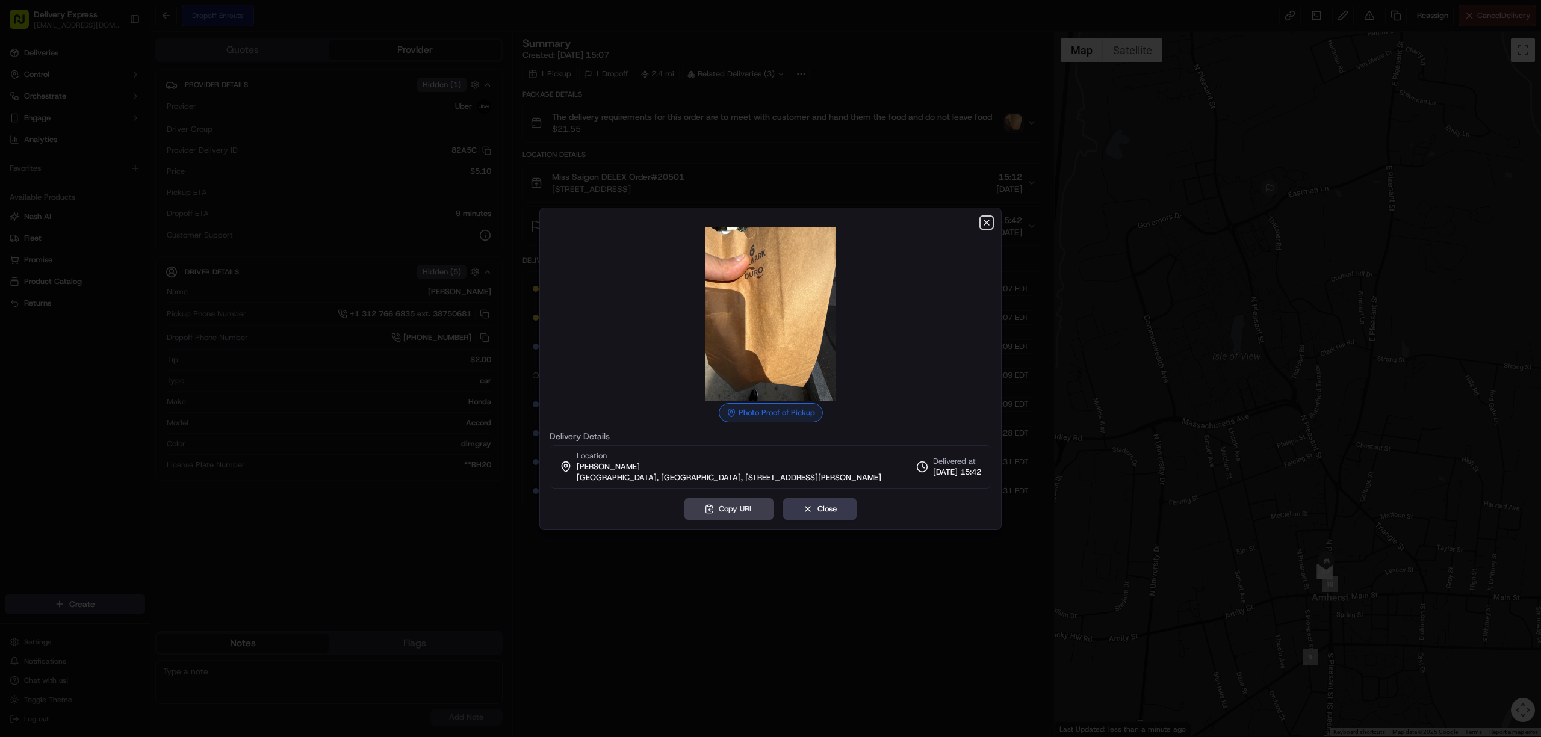
click at [983, 222] on icon "button" at bounding box center [987, 223] width 10 height 10
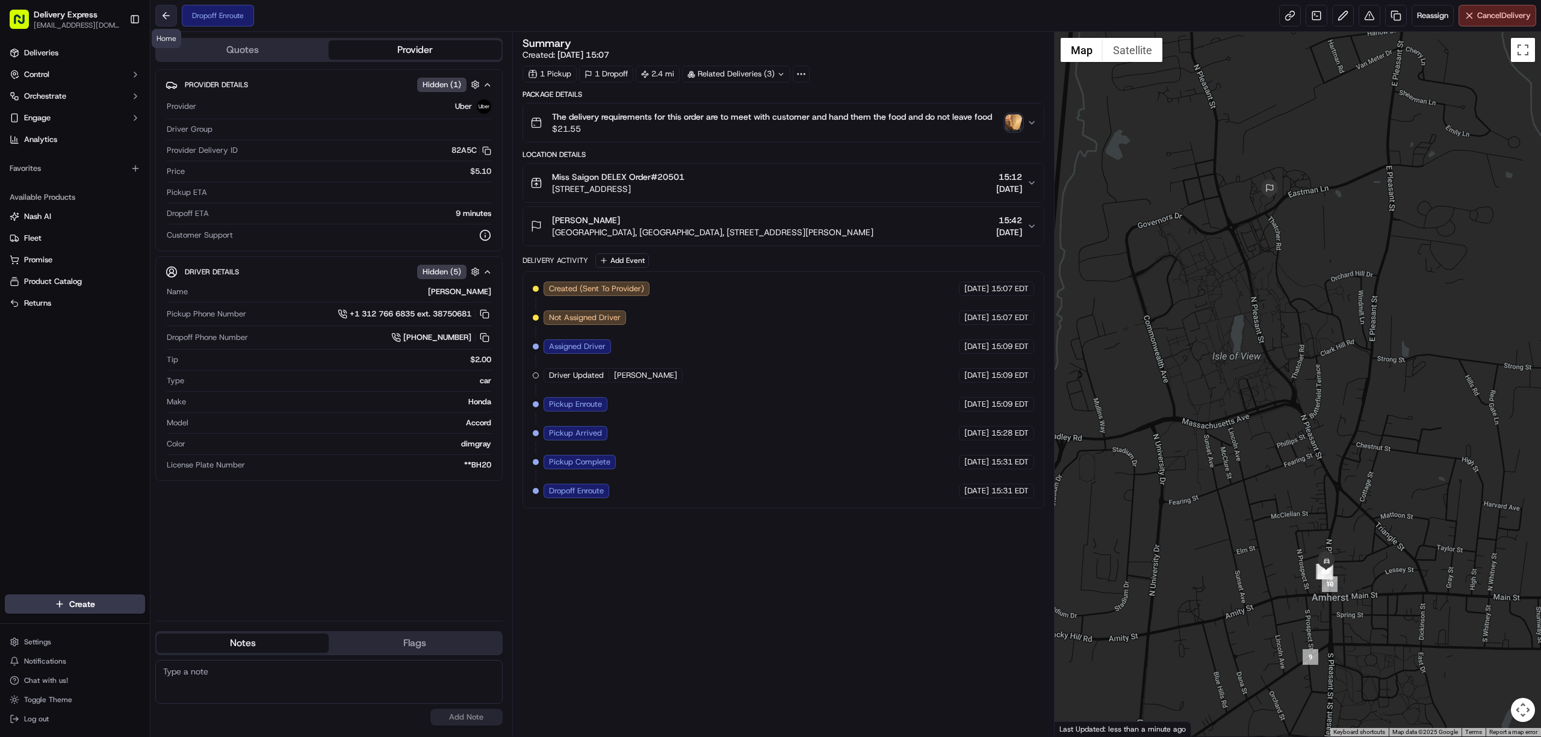
click at [167, 17] on button at bounding box center [166, 16] width 22 height 22
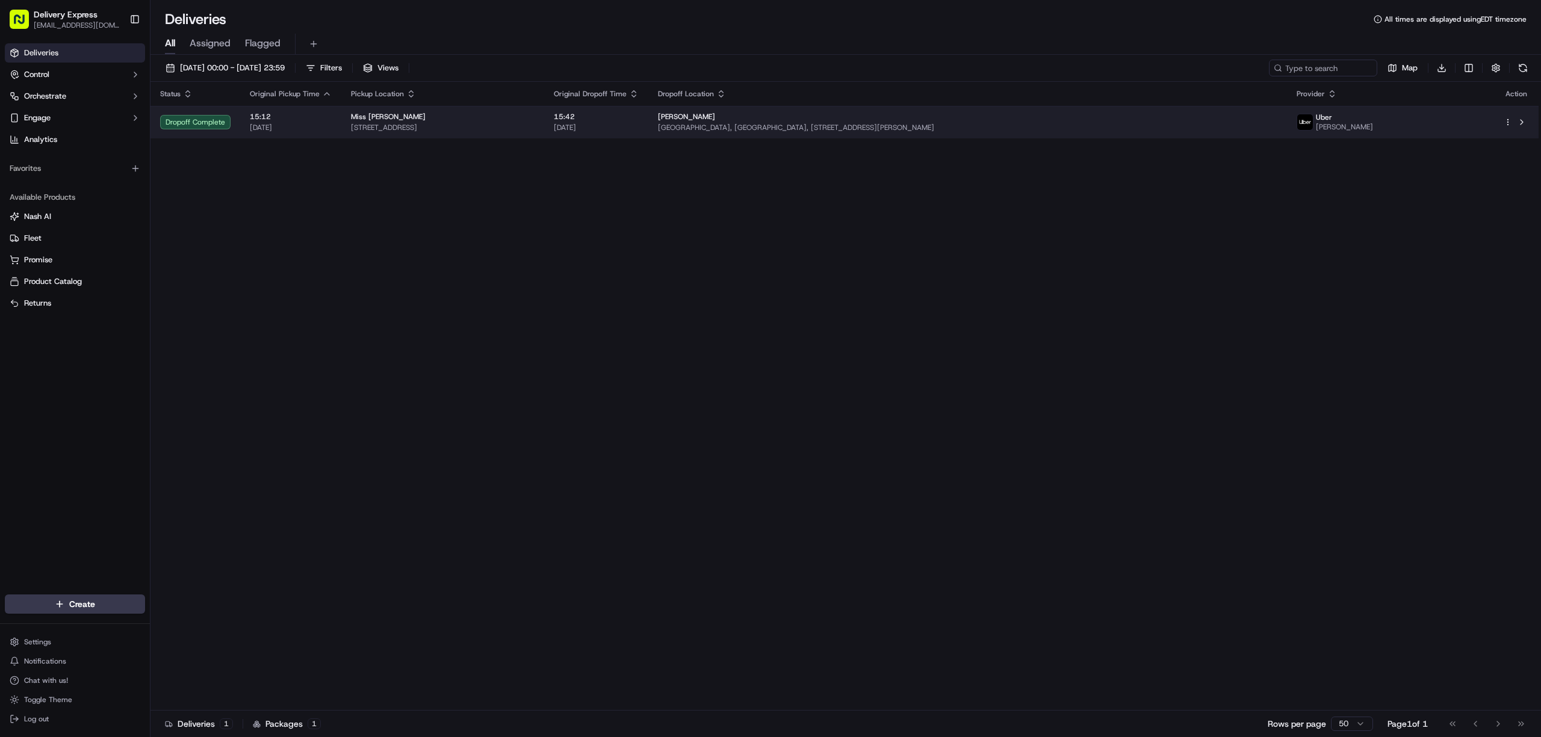
click at [534, 125] on span "[STREET_ADDRESS]" at bounding box center [443, 128] width 184 height 10
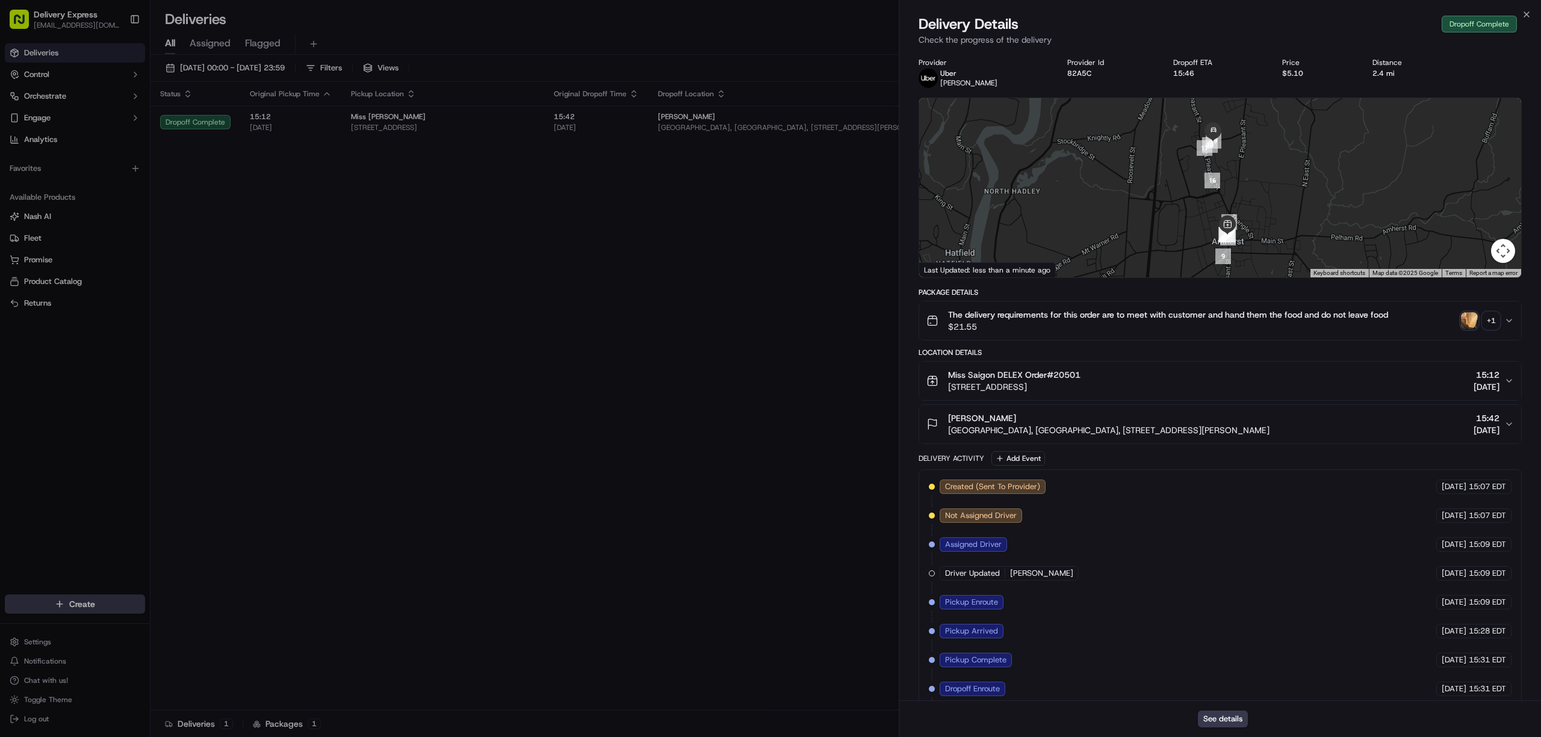
click at [1465, 323] on img "button" at bounding box center [1469, 320] width 17 height 17
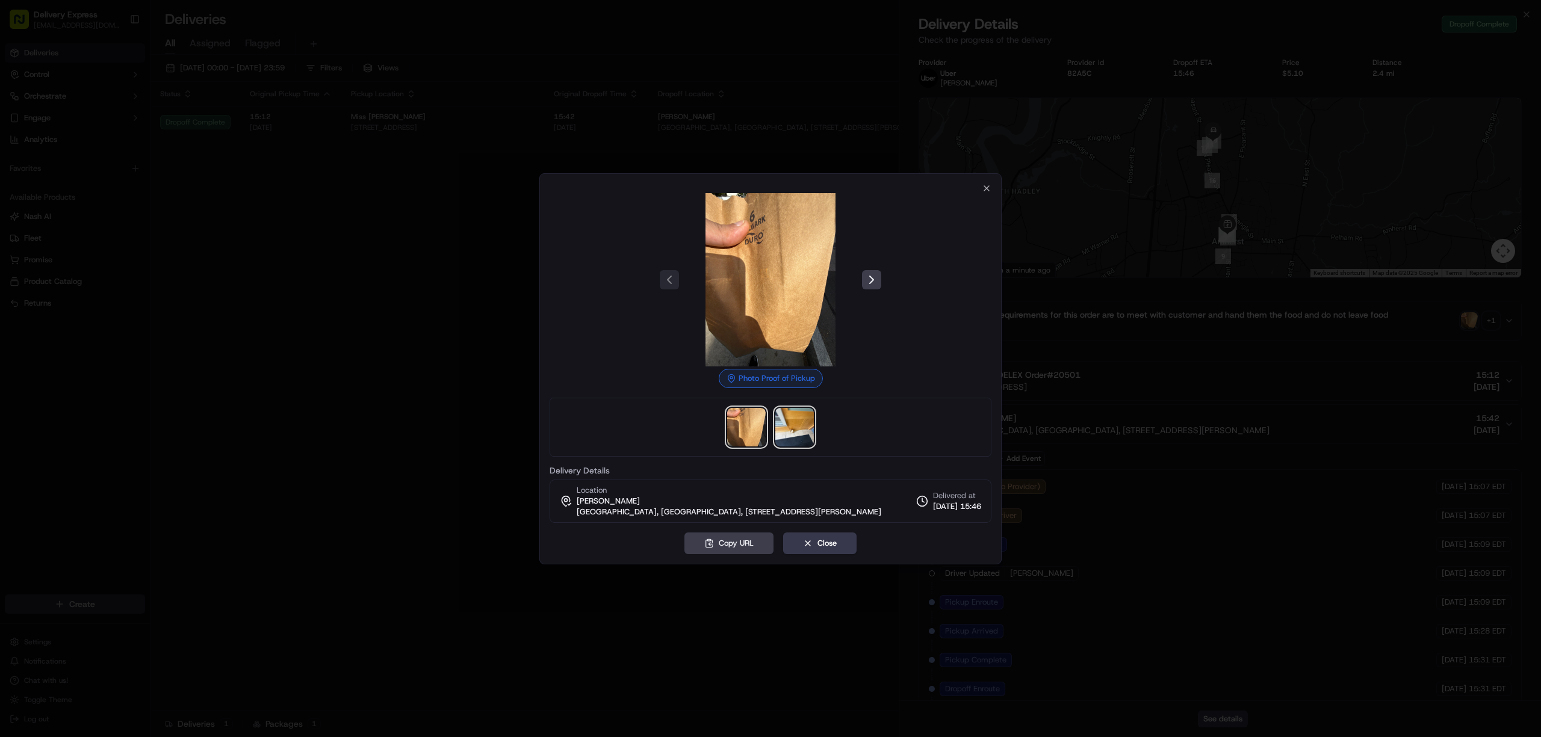
click at [802, 422] on img at bounding box center [794, 427] width 39 height 39
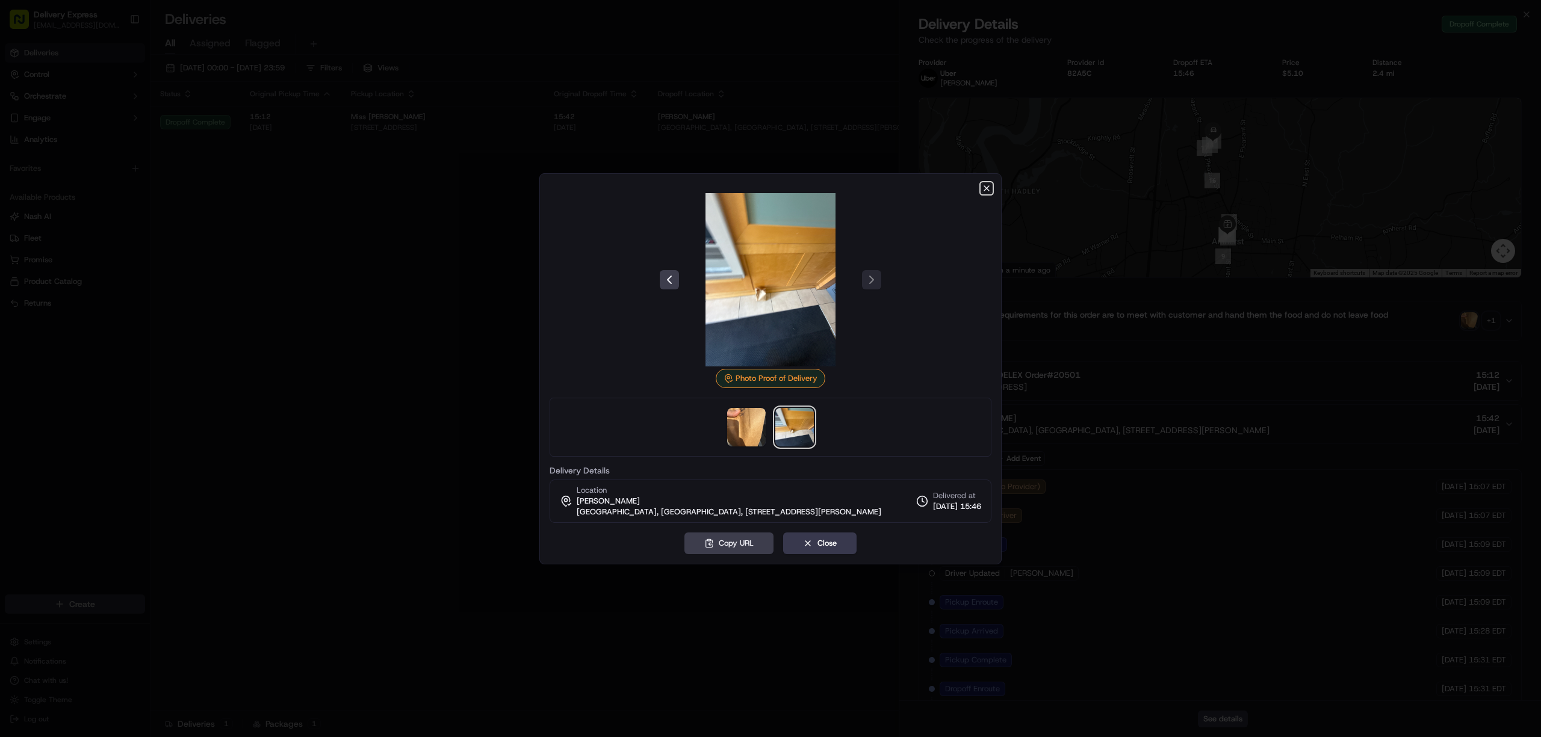
click at [983, 187] on icon "button" at bounding box center [987, 189] width 10 height 10
